Goal: Information Seeking & Learning: Find specific fact

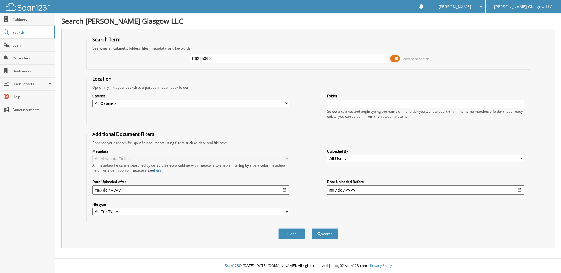
type input "F6265369"
click at [312, 229] on button "Search" at bounding box center [325, 234] width 26 height 11
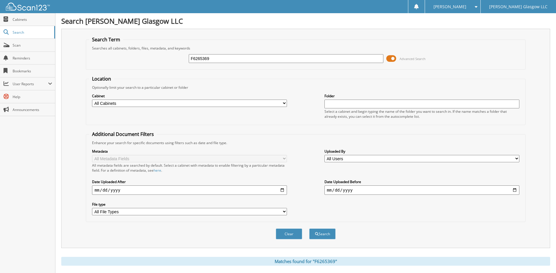
scroll to position [55, 0]
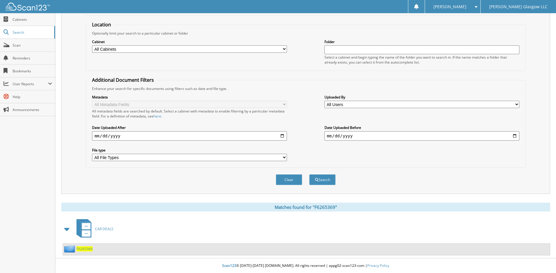
click at [88, 248] on span "F6265369" at bounding box center [85, 249] width 16 height 5
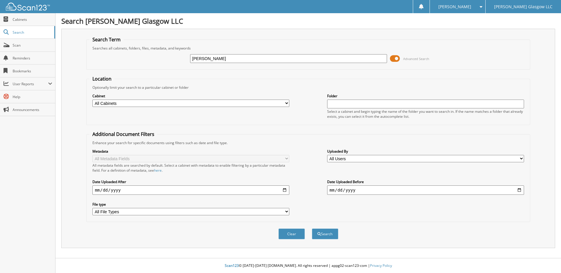
type input "[PERSON_NAME]"
click at [312, 229] on button "Search" at bounding box center [325, 234] width 26 height 11
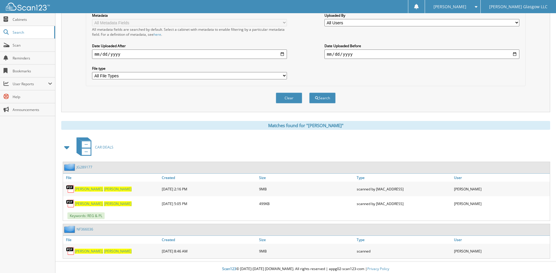
scroll to position [140, 0]
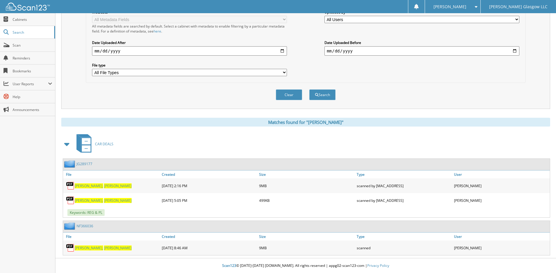
click at [112, 247] on span "CHRISTOPHER" at bounding box center [118, 248] width 28 height 5
click at [86, 226] on link "NF366036" at bounding box center [85, 226] width 17 height 5
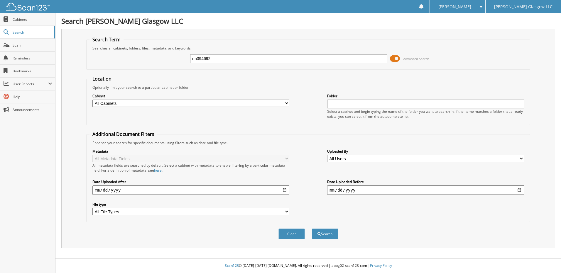
type input "nn394692"
click at [312, 229] on button "Search" at bounding box center [325, 234] width 26 height 11
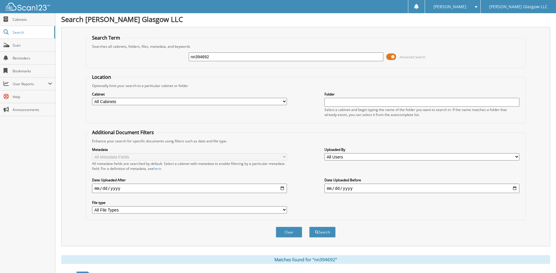
scroll to position [77, 0]
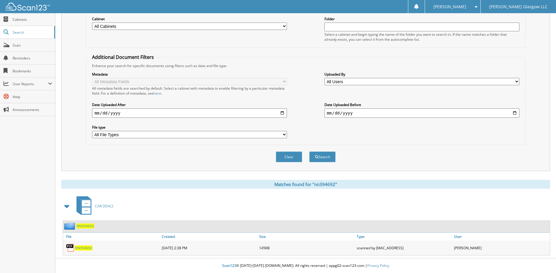
click at [85, 247] on span "NN394692" at bounding box center [84, 248] width 18 height 5
click at [85, 227] on span "NN394692" at bounding box center [86, 226] width 18 height 5
